Goal: Communication & Community: Share content

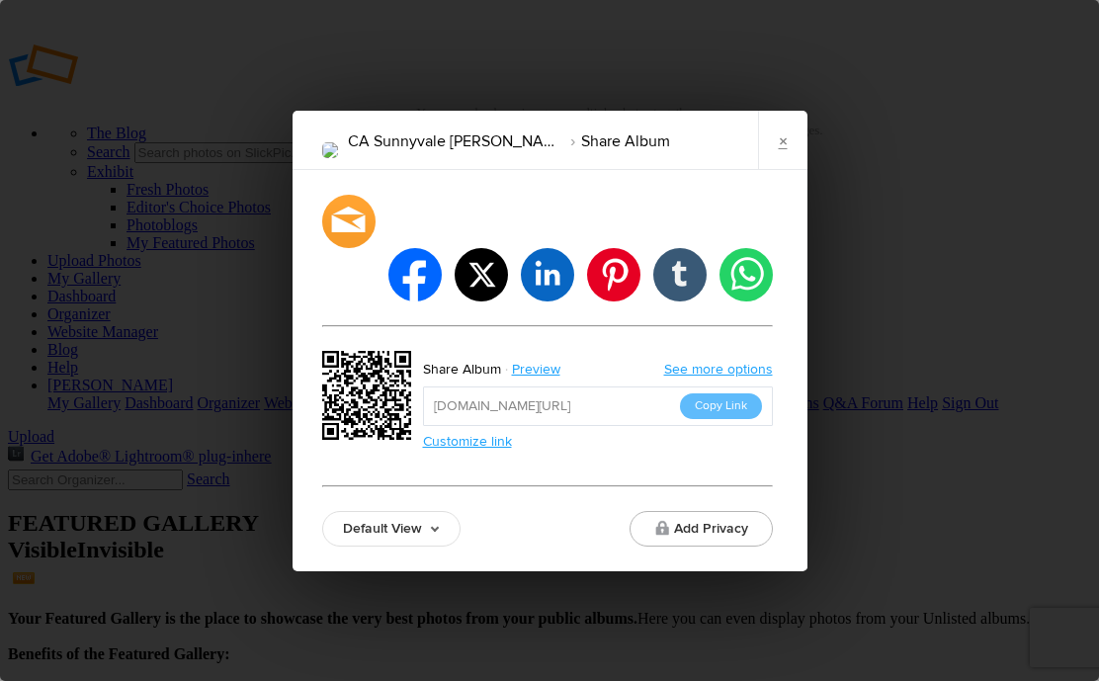
click at [774, 170] on link "×" at bounding box center [782, 140] width 49 height 59
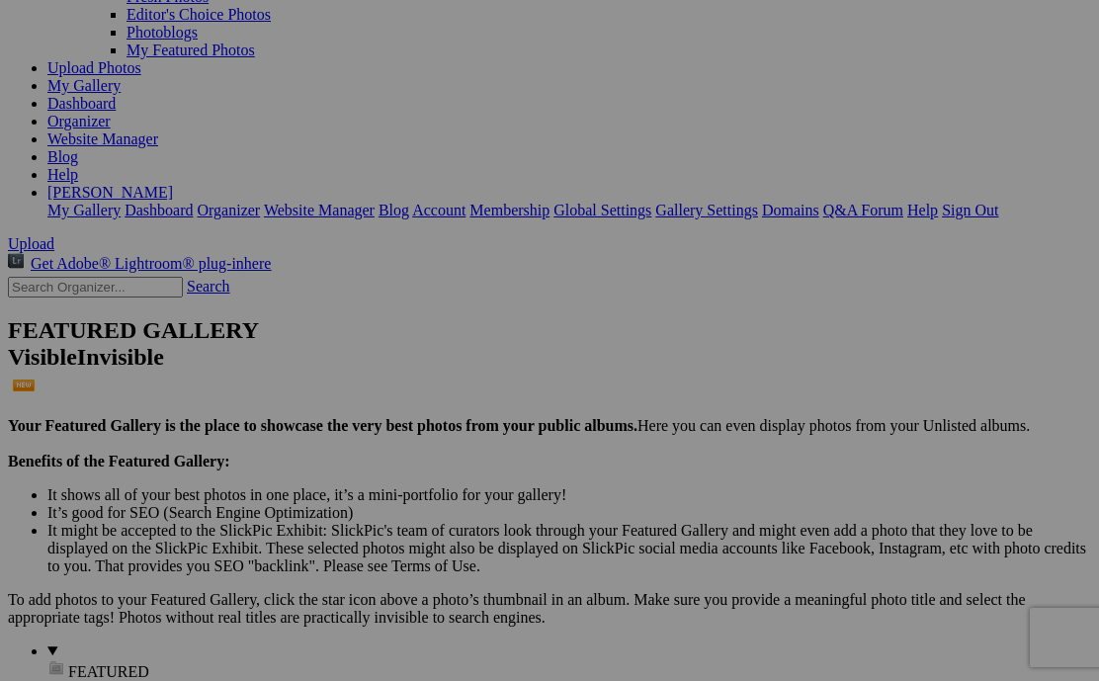
scroll to position [200, 0]
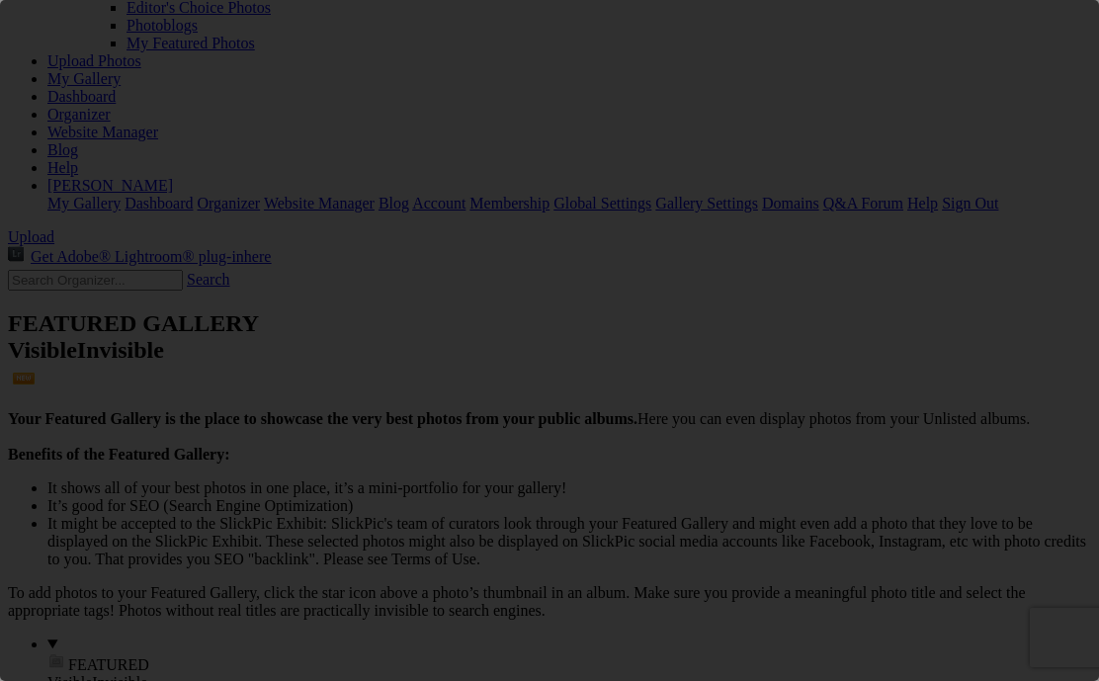
scroll to position [0, 0]
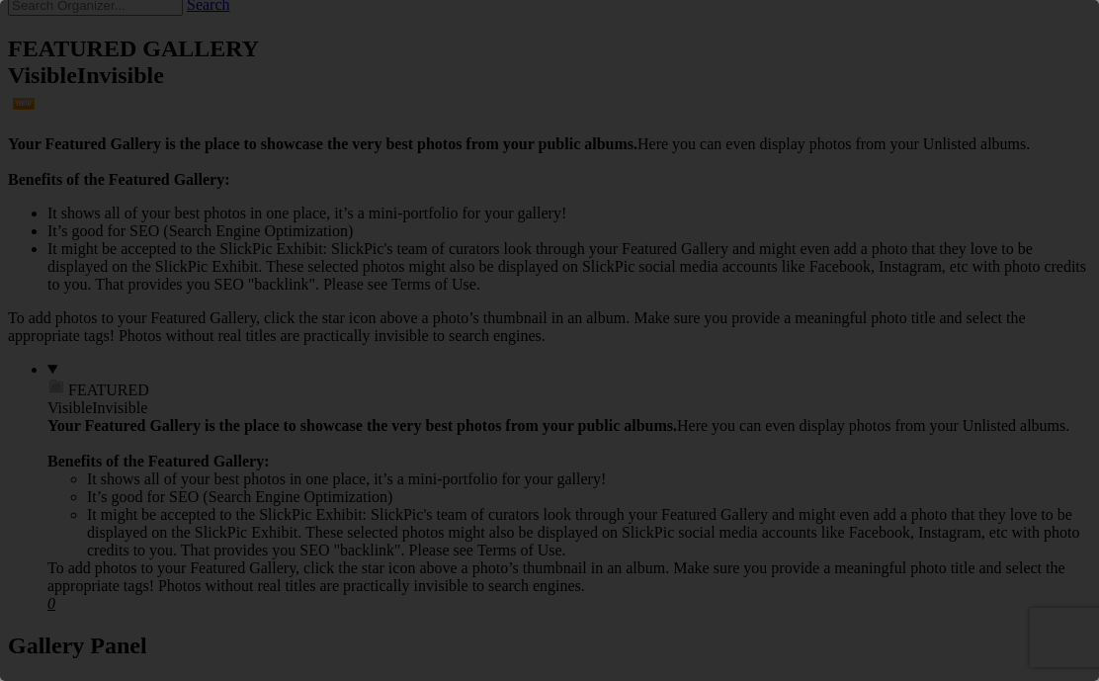
scroll to position [0, 0]
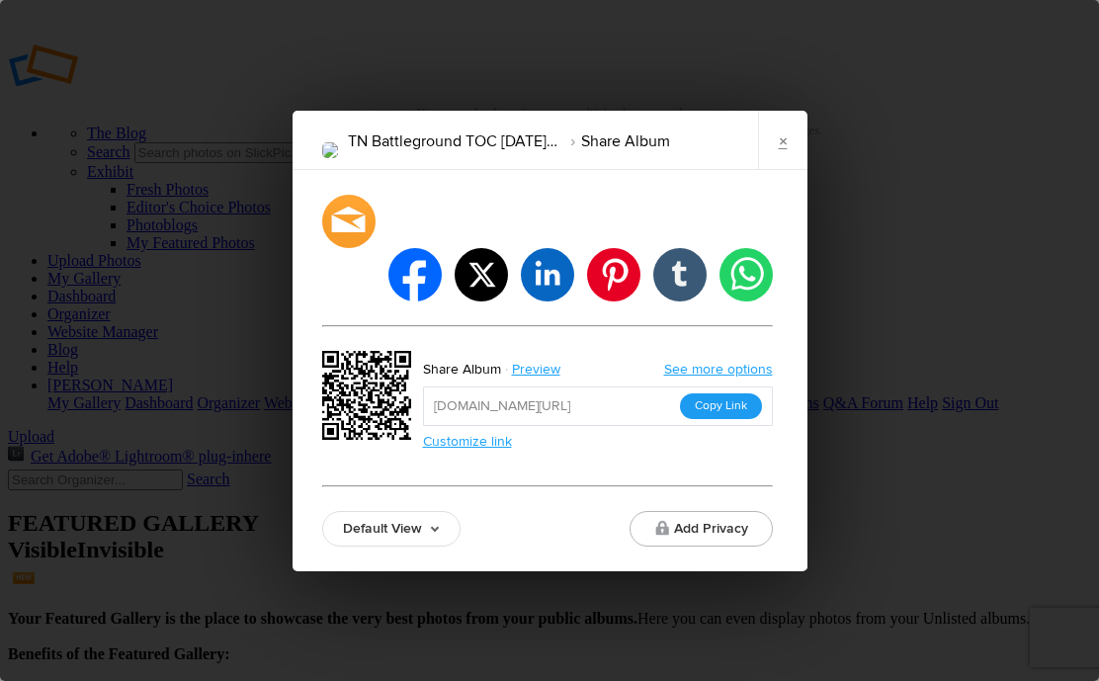
click at [698, 393] on button "Copy Link" at bounding box center [721, 406] width 82 height 26
click at [789, 165] on link "×" at bounding box center [782, 140] width 49 height 59
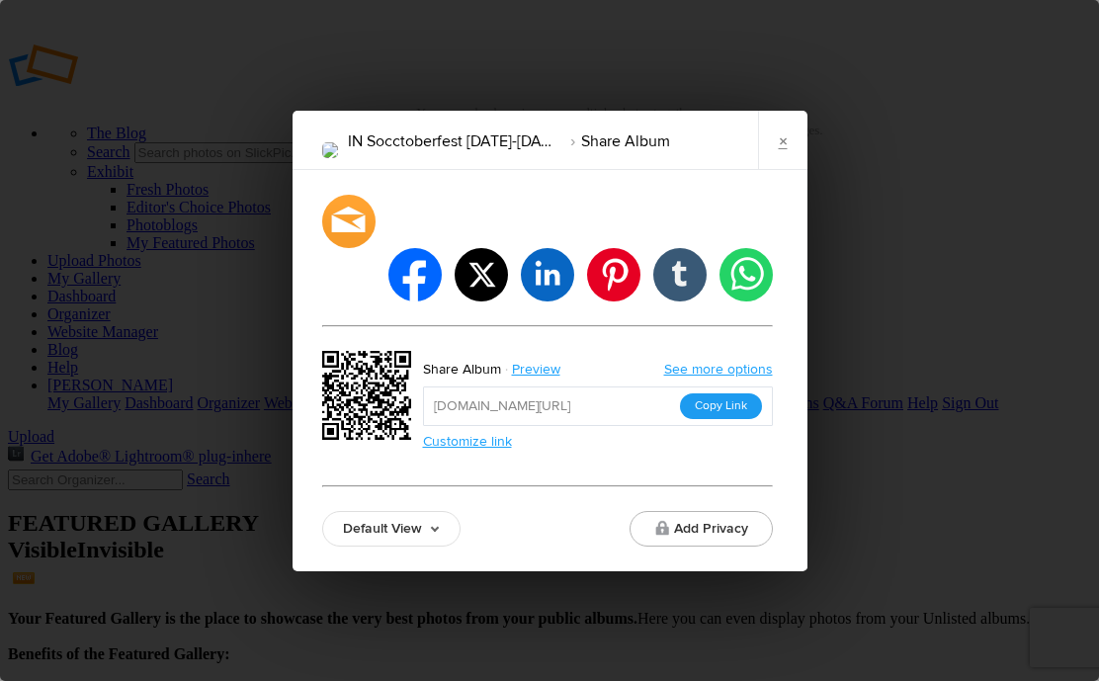
click at [703, 393] on button "Copy Link" at bounding box center [721, 406] width 82 height 26
